Goal: Use online tool/utility: Utilize a website feature to perform a specific function

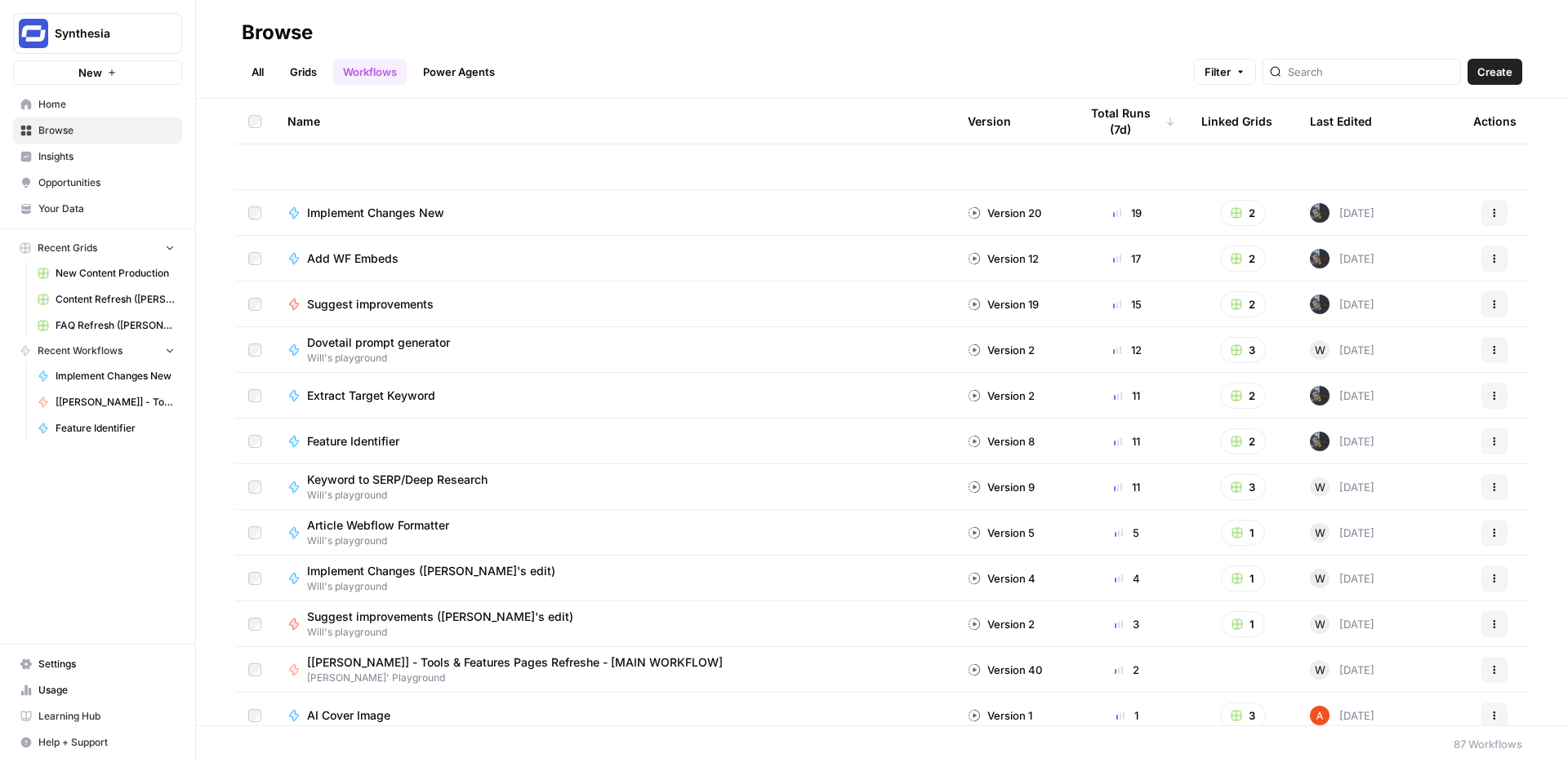
scroll to position [415, 0]
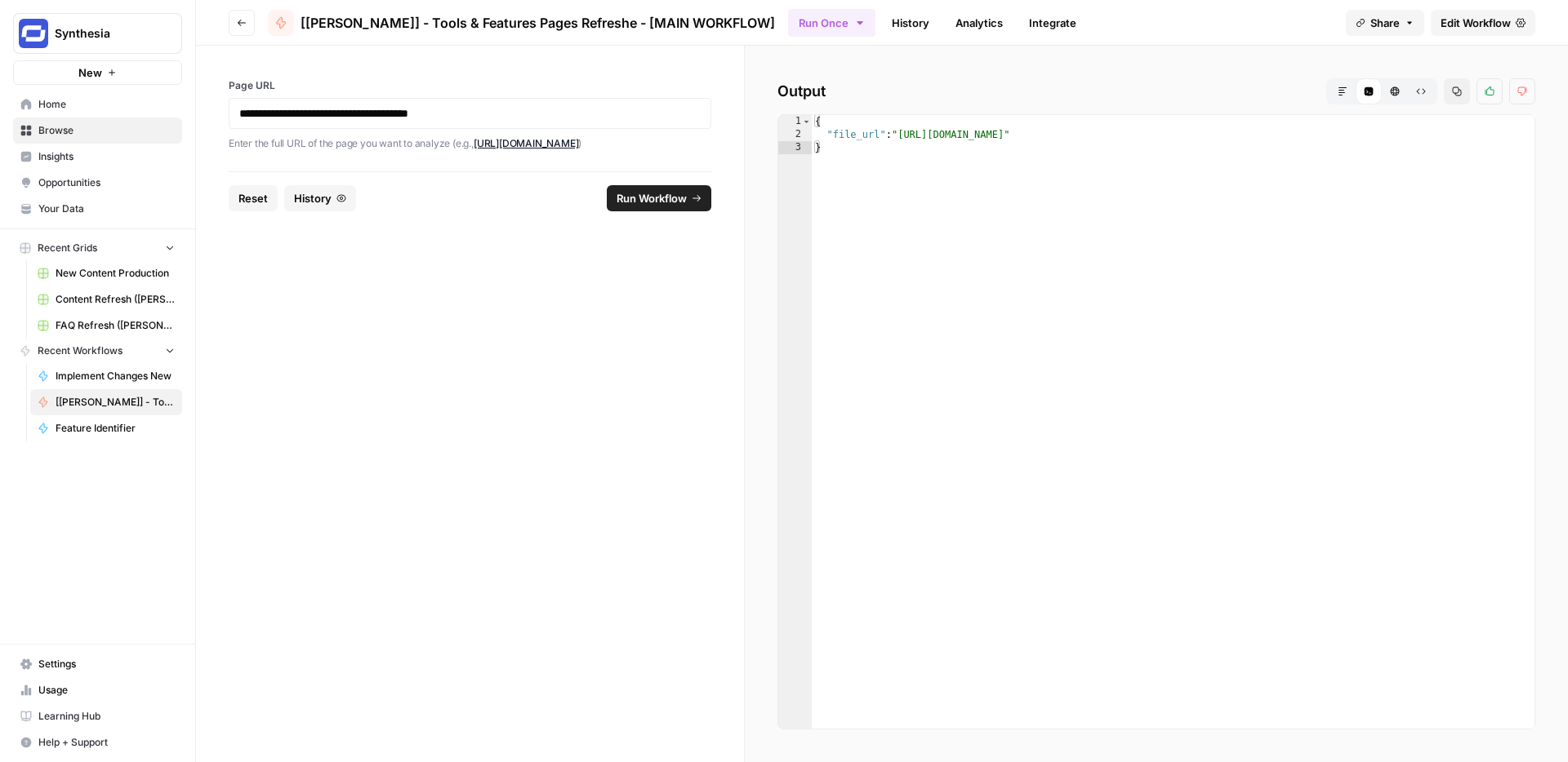
click at [1025, 133] on div "{ "file_url" : "[URL][DOMAIN_NAME]" }" at bounding box center [1173, 435] width 723 height 640
click at [1025, 133] on div "{ "file_url" : "https://docs.google.com/document/d/1hZFnUqGY8xv55visSDl5VAu0N90…" at bounding box center [1173, 435] width 723 height 640
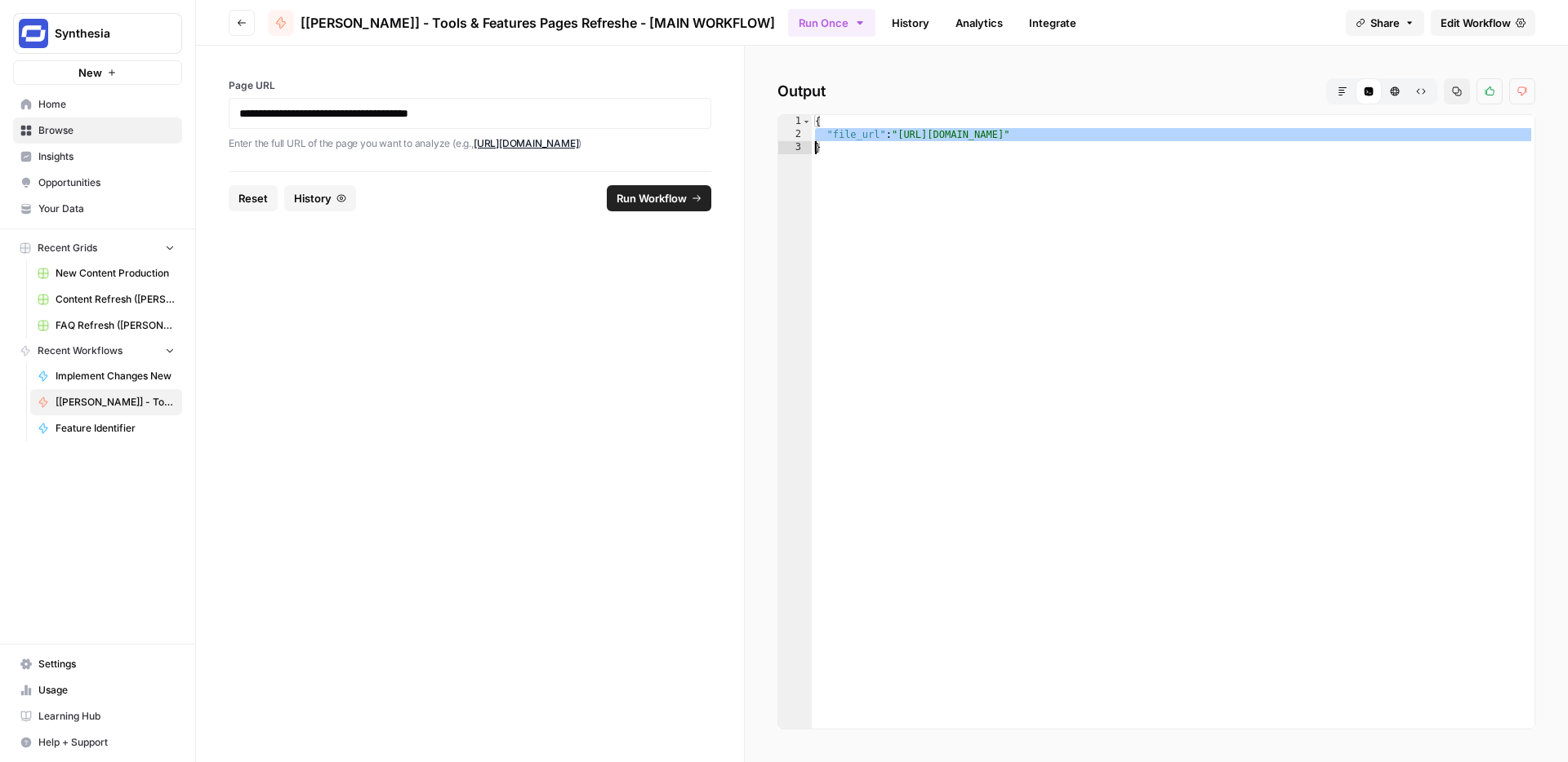
click at [957, 139] on div "{ "file_url" : "https://docs.google.com/document/d/1hZFnUqGY8xv55visSDl5VAu0N90…" at bounding box center [1173, 435] width 723 height 640
type textarea "**********"
drag, startPoint x: 904, startPoint y: 133, endPoint x: 1395, endPoint y: 131, distance: 491.0
click at [1395, 131] on div "{ "file_url" : "https://docs.google.com/document/d/1hZFnUqGY8xv55visSDl5VAu0N90…" at bounding box center [1173, 435] width 723 height 640
